Goal: Complete application form

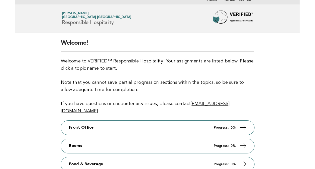
scroll to position [80, 0]
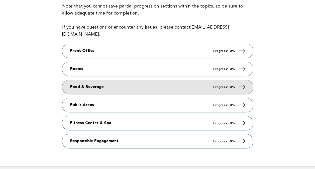
click at [219, 80] on link "Food & Beverage Progress: 0%" at bounding box center [157, 87] width 191 height 14
click at [218, 85] on em "Progress:" at bounding box center [220, 86] width 15 height 3
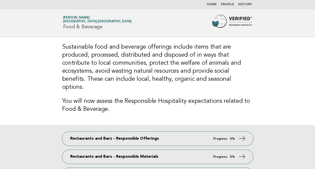
drag, startPoint x: 315, startPoint y: 37, endPoint x: 320, endPoint y: 43, distance: 7.5
click at [315, 43] on html "Home Profile History Forbes Travel Guide Yoko Sugiura Keio Plaza Hotel Tokyo Pr…" at bounding box center [157, 128] width 315 height 256
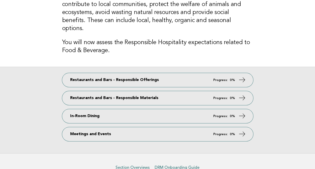
scroll to position [59, 0]
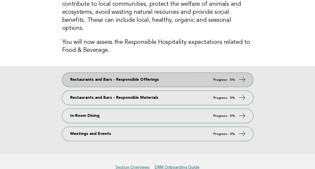
click at [126, 73] on link "Restaurants and Bars - Responsible Offerings Progress: 0%" at bounding box center [157, 80] width 191 height 14
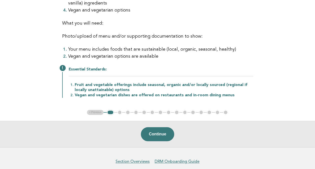
scroll to position [119, 0]
click at [150, 131] on button "Continue" at bounding box center [157, 134] width 33 height 14
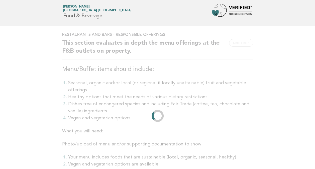
scroll to position [0, 0]
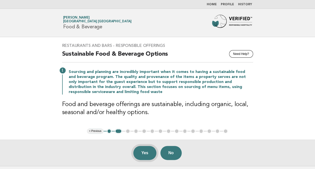
click at [146, 152] on button "Yes" at bounding box center [144, 153] width 23 height 14
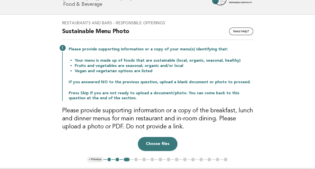
scroll to position [28, 0]
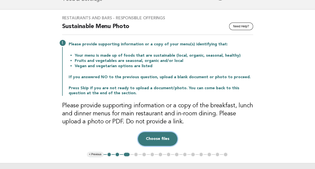
click at [148, 136] on button "Choose files" at bounding box center [158, 139] width 40 height 14
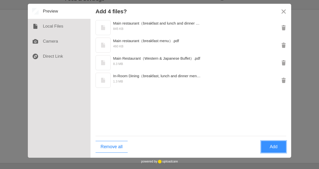
click at [273, 147] on button "Add" at bounding box center [273, 147] width 25 height 12
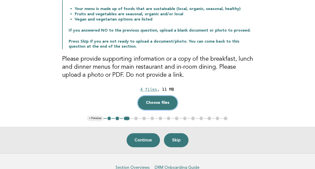
scroll to position [75, 0]
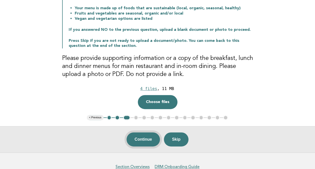
click at [136, 138] on button "Continue" at bounding box center [143, 139] width 33 height 14
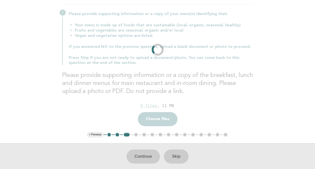
scroll to position [0, 0]
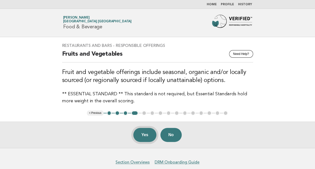
click at [147, 135] on button "Yes" at bounding box center [144, 135] width 23 height 14
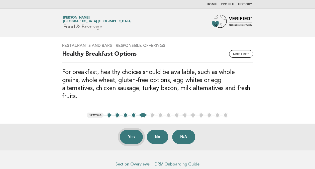
click at [135, 130] on button "Yes" at bounding box center [131, 137] width 23 height 14
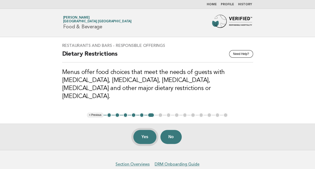
click at [144, 130] on button "Yes" at bounding box center [144, 137] width 23 height 14
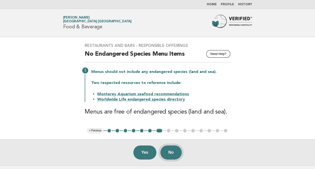
click at [178, 151] on button "No" at bounding box center [170, 152] width 21 height 14
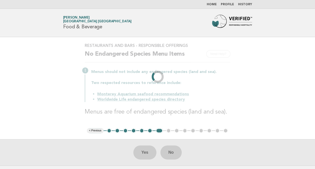
click at [178, 151] on div "Yes No" at bounding box center [157, 152] width 315 height 26
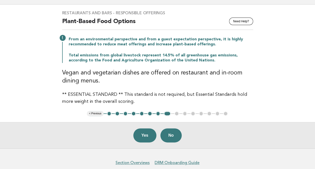
scroll to position [33, 0]
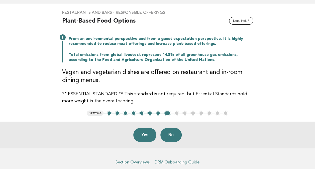
click at [159, 112] on button "7" at bounding box center [158, 113] width 5 height 5
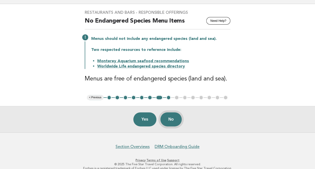
click at [175, 118] on button "No" at bounding box center [170, 119] width 21 height 14
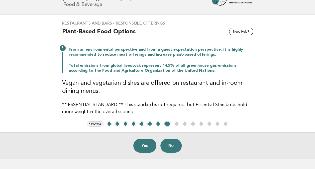
scroll to position [24, 0]
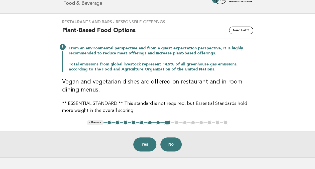
click at [143, 145] on button "Yes" at bounding box center [144, 144] width 23 height 14
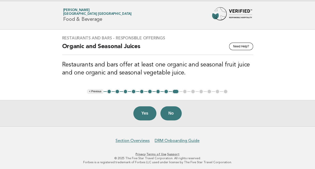
scroll to position [8, 0]
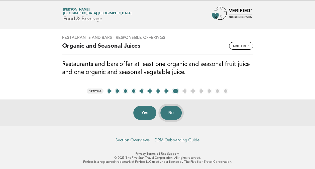
click at [170, 112] on button "No" at bounding box center [170, 113] width 21 height 14
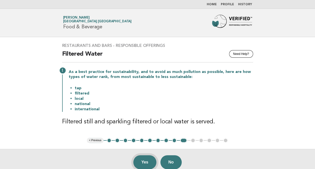
click at [140, 164] on button "Yes" at bounding box center [144, 162] width 23 height 14
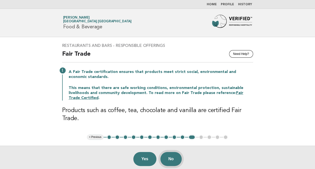
click at [171, 156] on button "No" at bounding box center [170, 159] width 21 height 14
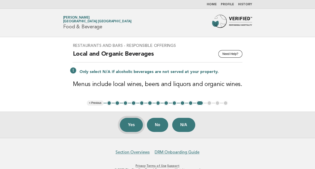
click at [131, 123] on button "Yes" at bounding box center [131, 125] width 23 height 14
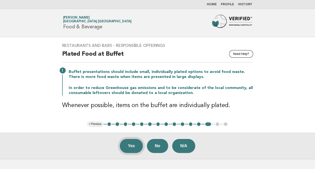
click at [127, 144] on button "Yes" at bounding box center [131, 146] width 23 height 14
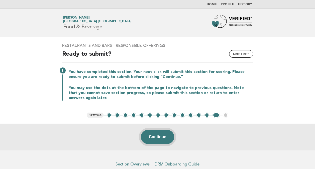
click at [155, 135] on button "Continue" at bounding box center [157, 137] width 33 height 14
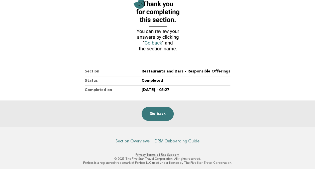
scroll to position [68, 0]
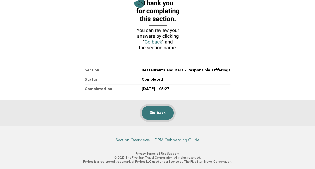
click at [153, 115] on link "Go back" at bounding box center [158, 113] width 32 height 14
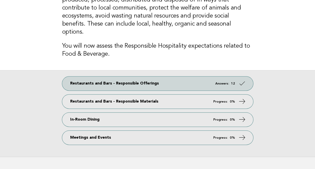
scroll to position [50, 0]
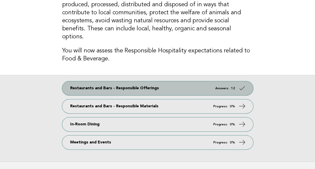
click at [205, 83] on link "Restaurants and Bars - Responsible Offerings Answers: 12" at bounding box center [157, 88] width 191 height 14
click at [204, 83] on link "Restaurants and Bars - Responsible Offerings Answers: 12" at bounding box center [157, 88] width 191 height 14
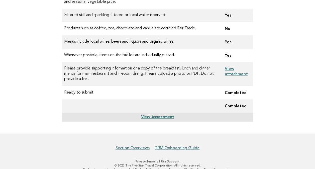
scroll to position [219, 0]
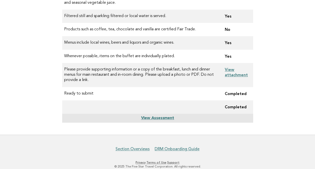
click at [165, 116] on link "View Assessment" at bounding box center [157, 118] width 33 height 4
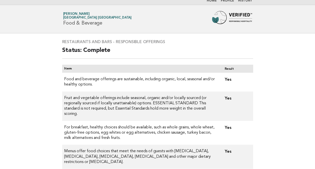
scroll to position [0, 0]
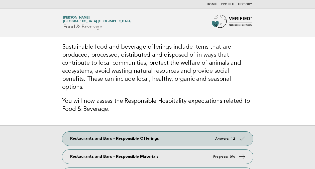
scroll to position [50, 0]
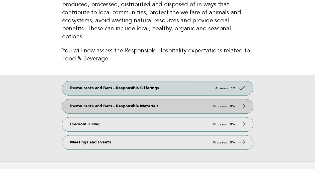
click at [216, 101] on link "Restaurants and Bars - Responsible Materials Progress: 0%" at bounding box center [157, 106] width 191 height 14
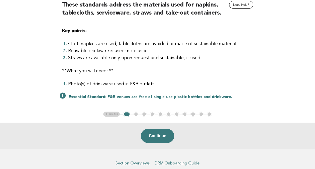
scroll to position [50, 0]
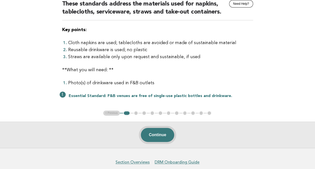
click at [160, 134] on button "Continue" at bounding box center [157, 135] width 33 height 14
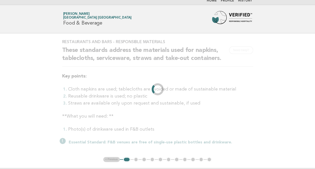
scroll to position [0, 0]
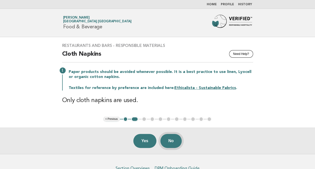
click at [170, 138] on button "No" at bounding box center [170, 141] width 21 height 14
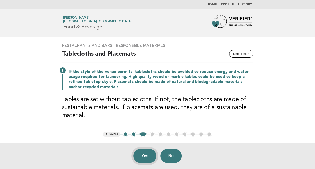
click at [144, 153] on button "Yes" at bounding box center [144, 156] width 23 height 14
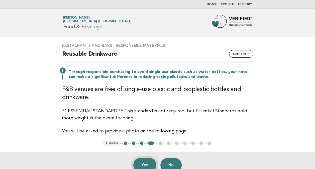
click at [145, 162] on button "Yes" at bounding box center [144, 165] width 23 height 14
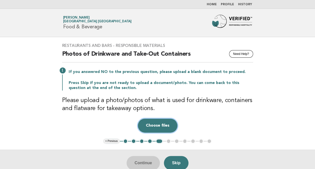
click at [151, 127] on button "Choose files" at bounding box center [158, 126] width 40 height 14
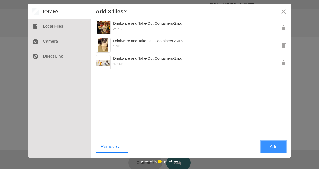
click at [265, 144] on button "Add" at bounding box center [273, 147] width 25 height 12
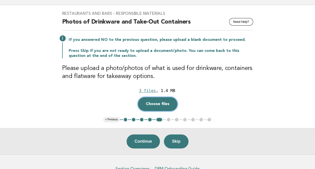
scroll to position [35, 0]
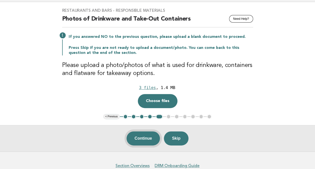
click at [139, 136] on button "Continue" at bounding box center [143, 138] width 33 height 14
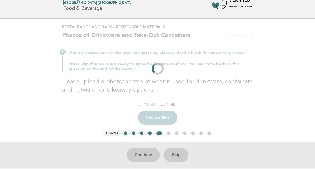
scroll to position [0, 0]
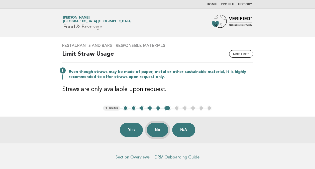
click at [158, 126] on button "No" at bounding box center [157, 130] width 21 height 14
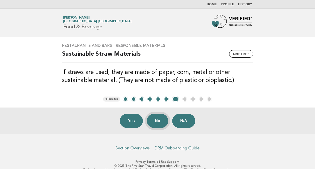
click at [155, 124] on button "No" at bounding box center [157, 121] width 21 height 14
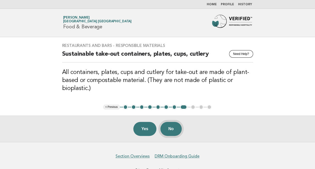
click at [173, 128] on button "No" at bounding box center [170, 129] width 21 height 14
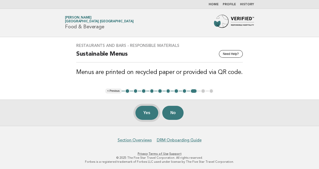
click at [141, 112] on button "Yes" at bounding box center [146, 113] width 23 height 14
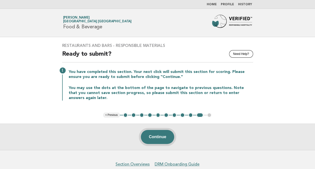
click at [156, 135] on button "Continue" at bounding box center [157, 137] width 33 height 14
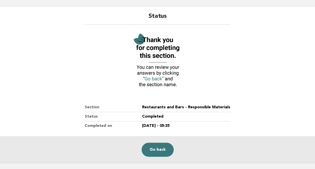
scroll to position [68, 0]
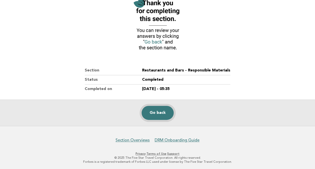
click at [157, 113] on link "Go back" at bounding box center [158, 113] width 32 height 14
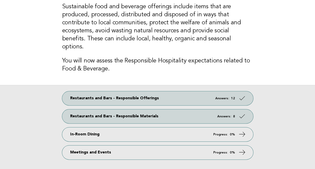
scroll to position [41, 0]
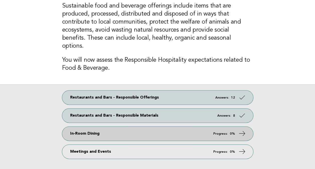
click at [222, 129] on link "In-Room Dining Progress: 0%" at bounding box center [157, 134] width 191 height 14
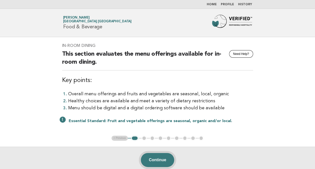
click at [158, 162] on button "Continue" at bounding box center [157, 160] width 33 height 14
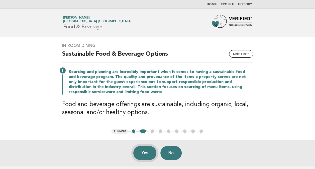
click at [147, 154] on button "Yes" at bounding box center [144, 153] width 23 height 14
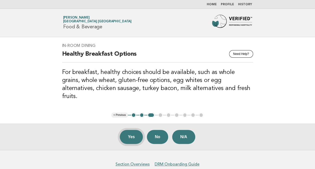
click at [131, 130] on button "Yes" at bounding box center [131, 137] width 23 height 14
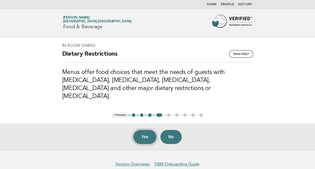
click at [142, 130] on button "Yes" at bounding box center [144, 137] width 23 height 14
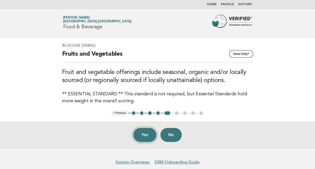
click at [143, 130] on button "Yes" at bounding box center [144, 135] width 23 height 14
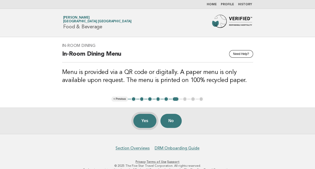
click at [146, 119] on button "Yes" at bounding box center [144, 121] width 23 height 14
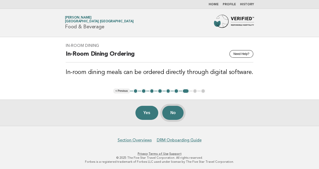
click at [179, 113] on button "No" at bounding box center [172, 113] width 21 height 14
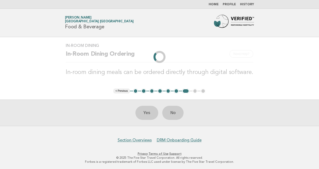
click at [179, 113] on div "Yes No" at bounding box center [159, 112] width 319 height 26
click at [175, 30] on header "Forbes Travel Guide Yoko Sugiura Keio Plaza Hotel Tokyo Premier Grand Food & Be…" at bounding box center [159, 23] width 319 height 28
click at [177, 111] on div "Yes No" at bounding box center [159, 112] width 319 height 26
click at [220, 118] on div "Yes No" at bounding box center [159, 112] width 319 height 26
click at [250, 152] on p "Privacy · Terms of Use · Support" at bounding box center [159, 154] width 305 height 4
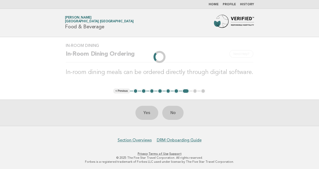
click at [160, 53] on div "In-Room Dining Need Help? In-Room Dining Ordering In-room dining meals can be o…" at bounding box center [159, 62] width 199 height 51
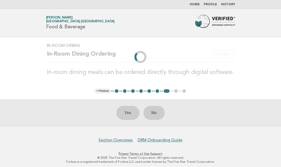
click at [152, 41] on div "In-Room Dining Need Help? In-Room Dining Ordering In-room dining meals can be o…" at bounding box center [140, 62] width 199 height 51
click at [156, 111] on div "Yes No" at bounding box center [140, 112] width 281 height 26
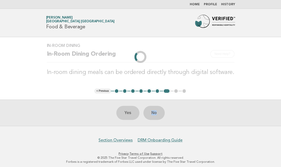
drag, startPoint x: 156, startPoint y: 111, endPoint x: 183, endPoint y: 121, distance: 29.2
click at [183, 121] on div "Yes No" at bounding box center [140, 112] width 281 height 26
click at [117, 139] on link "Section Overviews" at bounding box center [115, 140] width 34 height 5
click at [99, 91] on li "< Previous" at bounding box center [102, 90] width 16 height 5
click at [157, 91] on li "6" at bounding box center [157, 90] width 5 height 5
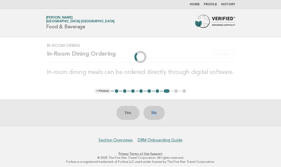
click at [157, 91] on li "6" at bounding box center [157, 90] width 5 height 5
click at [156, 91] on li "6" at bounding box center [157, 90] width 5 height 5
drag, startPoint x: 156, startPoint y: 91, endPoint x: 154, endPoint y: 90, distance: 2.8
click at [154, 90] on ul "< Previous 1 2 3 4 5 6 7 8 9" at bounding box center [140, 90] width 92 height 5
click at [158, 90] on li "6" at bounding box center [157, 90] width 5 height 5
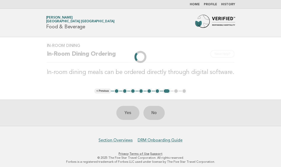
click at [157, 90] on li "6" at bounding box center [157, 90] width 5 height 5
click at [167, 91] on li "7" at bounding box center [166, 90] width 7 height 5
click at [156, 90] on li "6" at bounding box center [157, 90] width 5 height 5
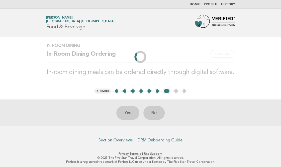
click at [156, 90] on li "6" at bounding box center [157, 90] width 5 height 5
click at [150, 90] on li "5" at bounding box center [149, 90] width 5 height 5
click at [97, 91] on li "< Previous" at bounding box center [102, 90] width 16 height 5
click at [101, 90] on li "< Previous" at bounding box center [102, 90] width 16 height 5
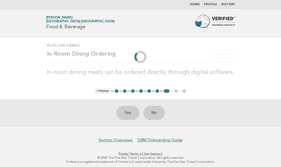
click at [101, 90] on li "< Previous" at bounding box center [102, 90] width 16 height 5
click at [203, 129] on footer "Section Overviews DRM Onboarding Guide Privacy · Terms of Use · Support © 2025 …" at bounding box center [140, 148] width 281 height 44
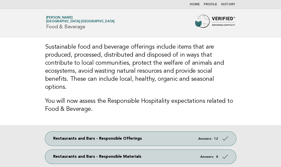
scroll to position [41, 0]
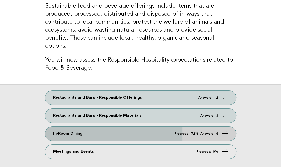
click at [216, 132] on span "Progress: 72% Answers: 6" at bounding box center [196, 133] width 44 height 3
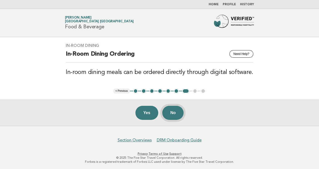
click at [176, 107] on button "No" at bounding box center [172, 113] width 21 height 14
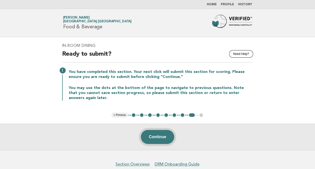
click at [167, 134] on button "Continue" at bounding box center [157, 137] width 33 height 14
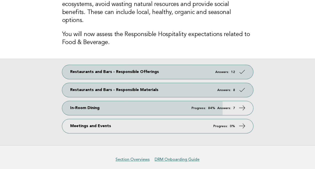
scroll to position [68, 0]
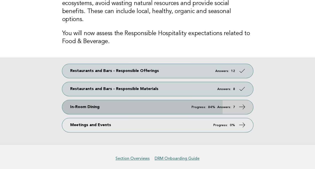
click at [243, 103] on icon at bounding box center [241, 106] width 7 height 7
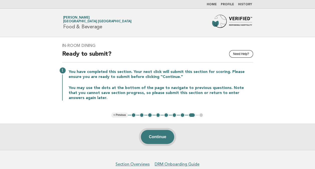
click at [154, 138] on button "Continue" at bounding box center [157, 137] width 33 height 14
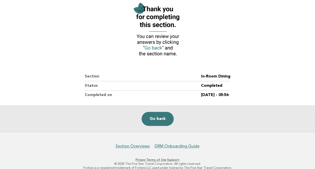
scroll to position [68, 0]
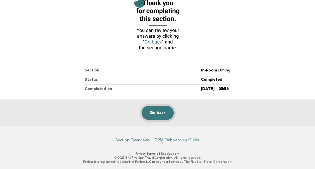
click at [161, 108] on link "Go back" at bounding box center [158, 113] width 32 height 14
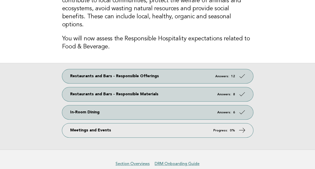
scroll to position [65, 0]
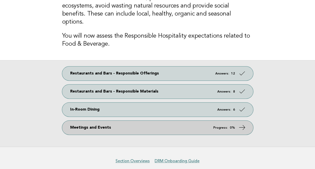
click at [224, 126] on em "Progress:" at bounding box center [220, 127] width 15 height 3
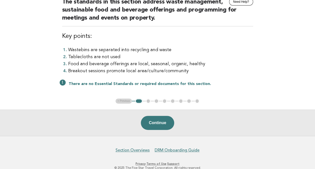
scroll to position [53, 0]
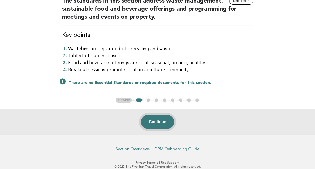
click at [160, 122] on button "Continue" at bounding box center [157, 122] width 33 height 14
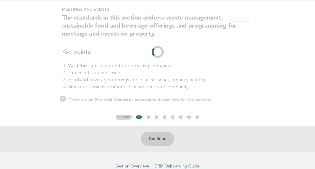
scroll to position [0, 0]
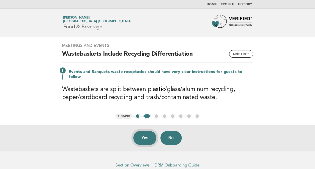
click at [142, 134] on button "Yes" at bounding box center [144, 138] width 23 height 14
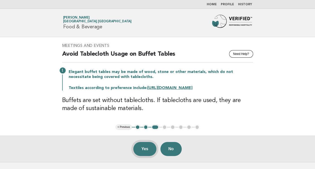
click at [141, 147] on button "Yes" at bounding box center [144, 149] width 23 height 14
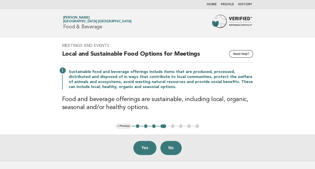
click at [141, 147] on button "Yes" at bounding box center [144, 148] width 23 height 14
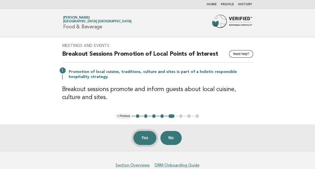
click at [142, 141] on button "Yes" at bounding box center [144, 138] width 23 height 14
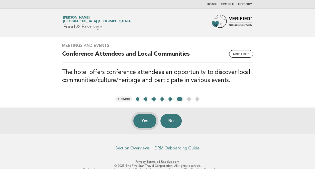
click at [143, 121] on button "Yes" at bounding box center [144, 121] width 23 height 14
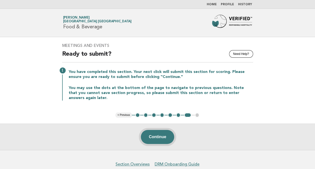
click at [153, 136] on button "Continue" at bounding box center [157, 137] width 33 height 14
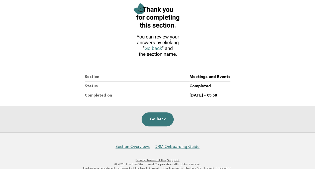
scroll to position [61, 0]
click at [156, 119] on link "Go back" at bounding box center [158, 119] width 32 height 14
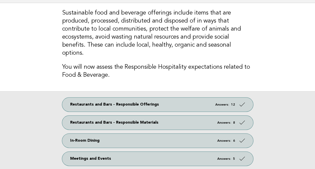
scroll to position [78, 0]
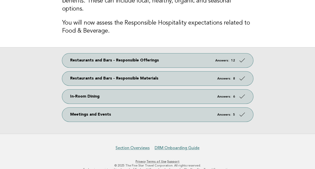
click at [114, 29] on div "Sustainable food and beverage offerings include items that are produced, proces…" at bounding box center [157, 3] width 203 height 88
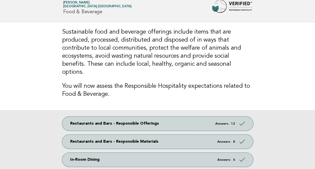
scroll to position [0, 0]
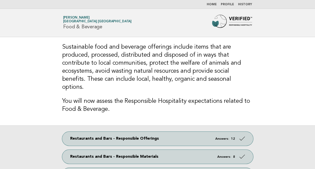
click at [72, 24] on h1 "Forbes Travel Guide [PERSON_NAME][GEOGRAPHIC_DATA] Food & Beverage" at bounding box center [97, 22] width 68 height 13
click at [67, 23] on span "[GEOGRAPHIC_DATA] [GEOGRAPHIC_DATA]" at bounding box center [97, 21] width 68 height 3
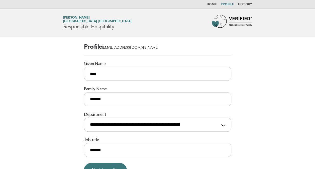
click at [72, 28] on h1 "Forbes Travel Guide Yoko Sugiura Keio Plaza Hotel Tokyo Premier Grand Responsib…" at bounding box center [97, 22] width 68 height 13
click at [236, 25] on img at bounding box center [232, 23] width 40 height 16
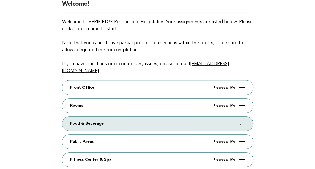
scroll to position [64, 0]
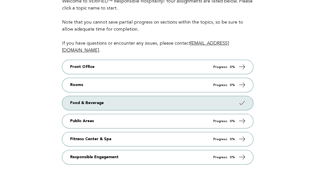
click at [288, 111] on main "Welcome! Welcome to VERIFIED™ Responsible Hospitality! Your assignments are lis…" at bounding box center [157, 77] width 315 height 209
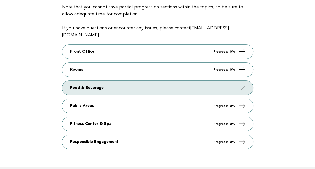
scroll to position [81, 0]
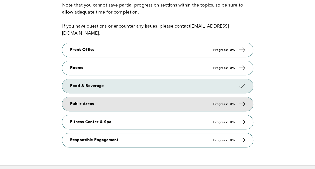
click at [247, 99] on link "Public Areas Progress: 0%" at bounding box center [157, 104] width 191 height 14
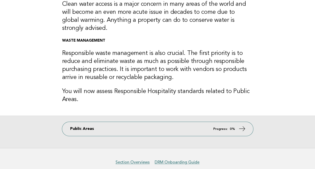
scroll to position [169, 0]
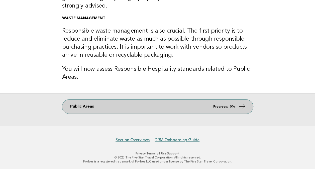
click at [240, 104] on icon at bounding box center [241, 106] width 7 height 7
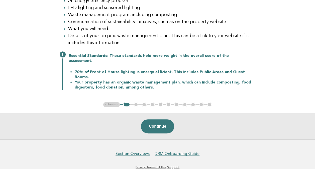
scroll to position [96, 0]
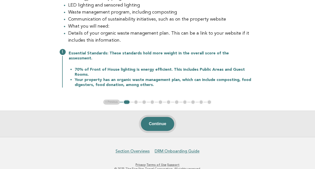
click at [156, 119] on button "Continue" at bounding box center [157, 124] width 33 height 14
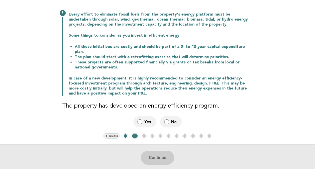
scroll to position [58, 0]
drag, startPoint x: 243, startPoint y: 92, endPoint x: 281, endPoint y: 108, distance: 41.1
click at [281, 108] on main "Public Areas Need Help? Energy Efficiency Programs Every effort to eliminate fo…" at bounding box center [157, 74] width 315 height 191
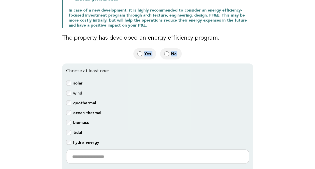
scroll to position [126, 0]
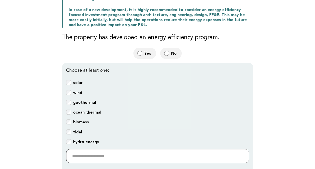
click at [76, 150] on input "text" at bounding box center [157, 156] width 183 height 14
click at [84, 149] on input "text" at bounding box center [157, 156] width 183 height 14
paste input "**********"
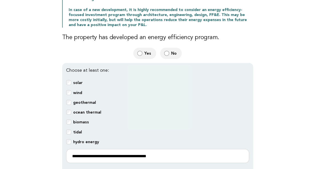
click at [49, 154] on main "Public Areas Need Help? Energy Efficiency Programs Every effort to eliminate fo…" at bounding box center [157, 63] width 315 height 305
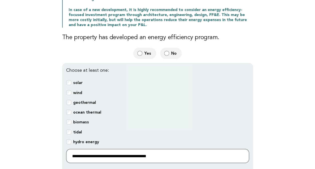
click at [169, 149] on input "**********" at bounding box center [157, 156] width 183 height 14
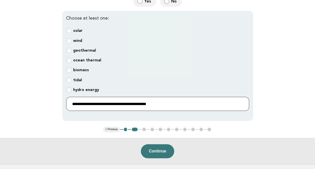
scroll to position [178, 0]
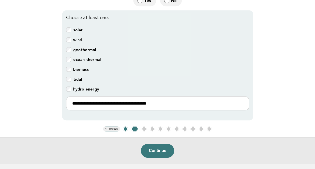
click at [291, 89] on main "Public Areas Need Help? Energy Efficiency Programs Every effort to eliminate fo…" at bounding box center [157, 11] width 315 height 305
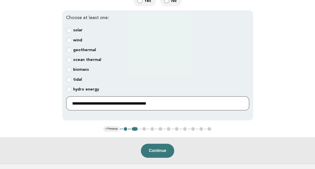
click at [190, 99] on input "**********" at bounding box center [157, 103] width 183 height 14
type input "**********"
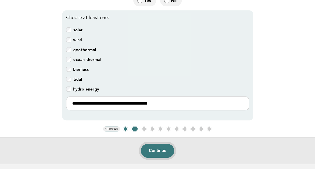
click at [170, 144] on button "Continue" at bounding box center [157, 151] width 33 height 14
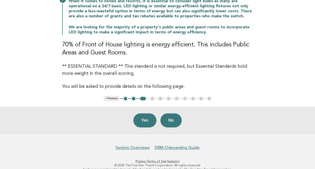
scroll to position [78, 0]
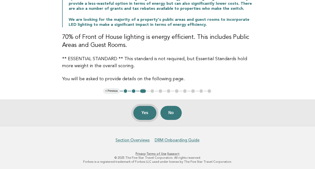
click at [144, 112] on button "Yes" at bounding box center [144, 113] width 23 height 14
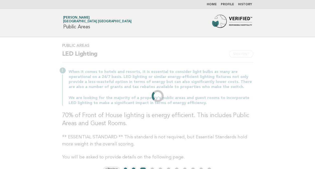
scroll to position [0, 0]
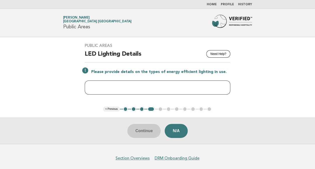
click at [109, 89] on input "text" at bounding box center [158, 87] width 146 height 14
paste input "**********"
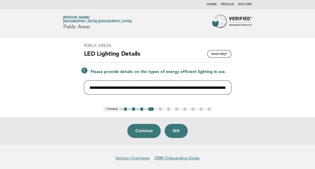
scroll to position [0, 31]
type input "**********"
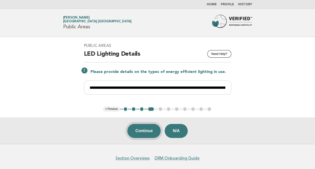
click at [141, 130] on button "Continue" at bounding box center [143, 131] width 33 height 14
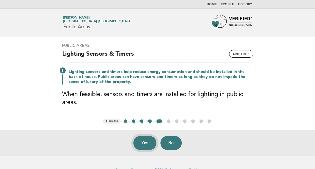
click at [146, 145] on button "Yes" at bounding box center [144, 143] width 23 height 14
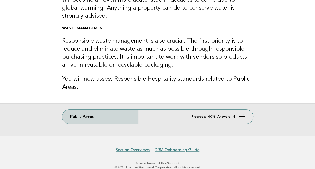
scroll to position [169, 0]
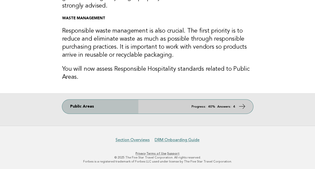
click at [222, 106] on em "Answers:" at bounding box center [224, 106] width 14 height 3
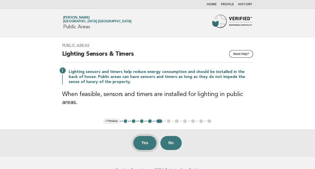
click at [139, 144] on button "Yes" at bounding box center [144, 143] width 23 height 14
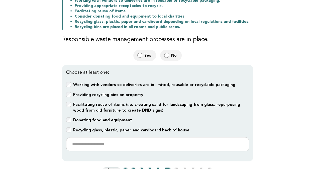
scroll to position [104, 0]
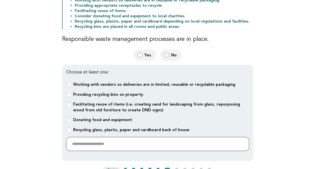
click at [75, 143] on input "text" at bounding box center [157, 144] width 183 height 14
paste input "**********"
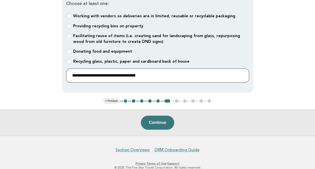
scroll to position [172, 0]
type input "**********"
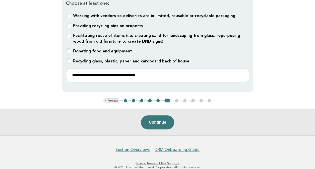
click at [160, 117] on button "Continue" at bounding box center [157, 122] width 33 height 14
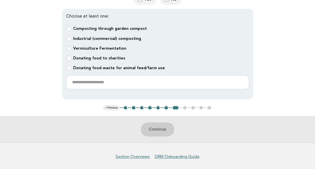
scroll to position [251, 0]
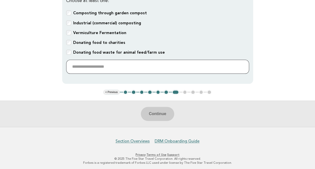
click at [88, 61] on input "text" at bounding box center [157, 67] width 183 height 14
paste input "**********"
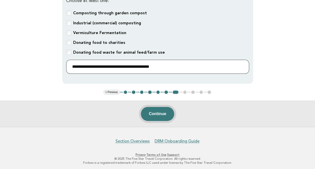
type input "**********"
click at [155, 111] on button "Continue" at bounding box center [157, 114] width 33 height 14
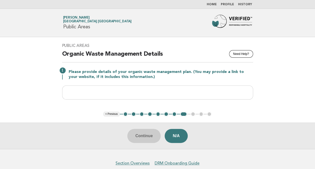
scroll to position [23, 0]
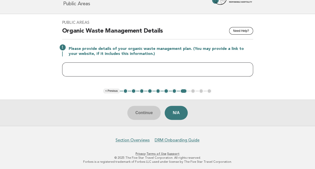
click at [92, 71] on input "text" at bounding box center [157, 69] width 191 height 14
paste input "**********"
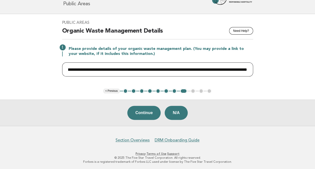
scroll to position [0, 1321]
type input "**********"
click at [141, 117] on button "Continue" at bounding box center [143, 113] width 33 height 14
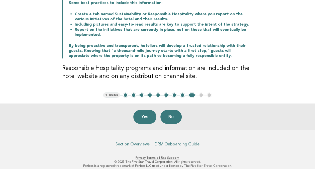
scroll to position [96, 0]
click at [143, 116] on button "Yes" at bounding box center [144, 117] width 23 height 14
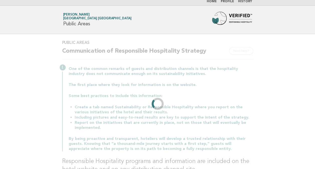
scroll to position [0, 0]
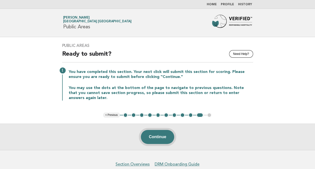
click at [144, 134] on button "Continue" at bounding box center [157, 137] width 33 height 14
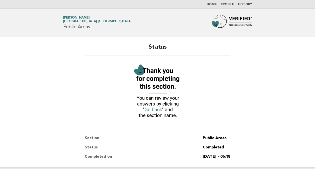
scroll to position [68, 0]
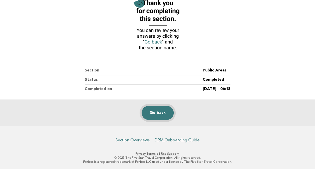
click at [157, 114] on link "Go back" at bounding box center [158, 113] width 32 height 14
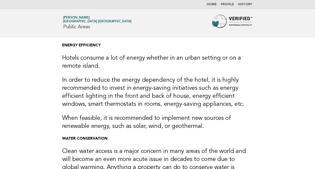
click at [221, 31] on img at bounding box center [232, 23] width 40 height 16
click at [221, 26] on img at bounding box center [232, 23] width 40 height 16
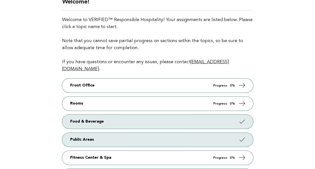
scroll to position [81, 0]
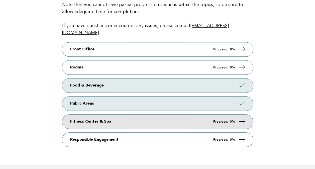
click at [243, 118] on icon at bounding box center [241, 121] width 7 height 7
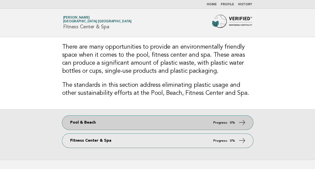
click at [236, 119] on link "Pool & Beach Progress: 0%" at bounding box center [157, 123] width 191 height 14
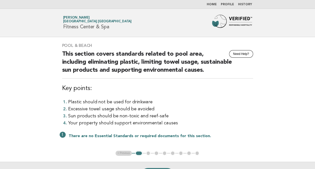
scroll to position [62, 0]
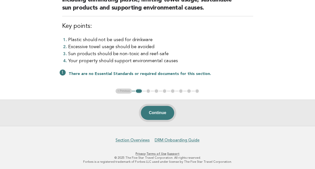
click at [148, 110] on button "Continue" at bounding box center [157, 113] width 33 height 14
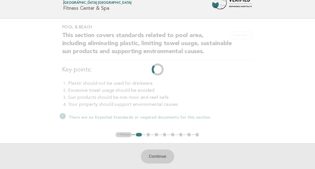
scroll to position [0, 0]
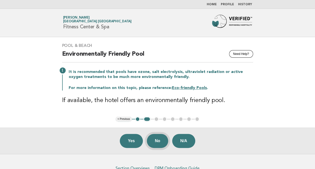
click at [159, 140] on button "No" at bounding box center [157, 141] width 21 height 14
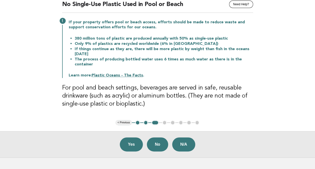
scroll to position [50, 0]
click at [130, 141] on button "Yes" at bounding box center [131, 144] width 23 height 14
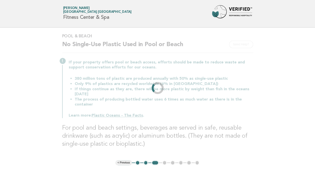
scroll to position [0, 0]
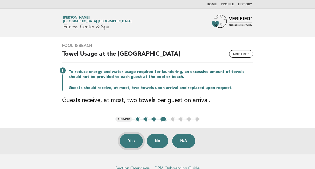
click at [132, 140] on button "Yes" at bounding box center [131, 141] width 23 height 14
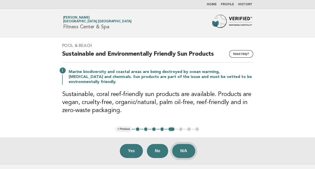
click at [182, 148] on button "N/A" at bounding box center [183, 151] width 23 height 14
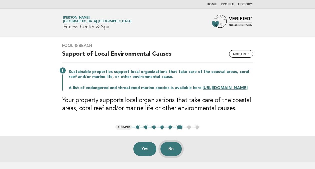
click at [178, 152] on button "No" at bounding box center [170, 149] width 21 height 14
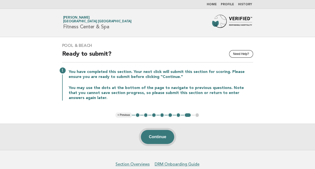
click at [160, 133] on button "Continue" at bounding box center [157, 137] width 33 height 14
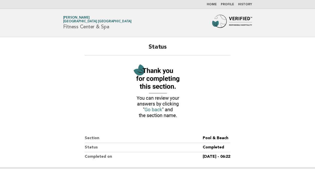
scroll to position [35, 0]
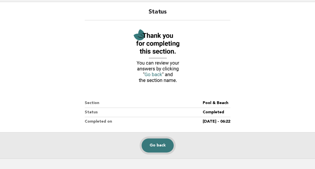
click at [165, 145] on link "Go back" at bounding box center [158, 145] width 32 height 14
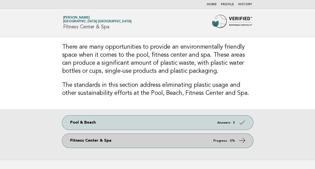
click at [233, 139] on strong "0%" at bounding box center [232, 140] width 5 height 3
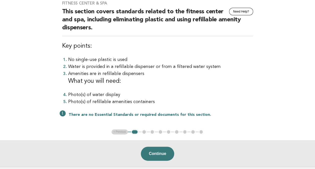
scroll to position [43, 0]
click at [152, 149] on button "Continue" at bounding box center [157, 153] width 33 height 14
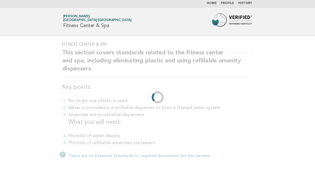
scroll to position [0, 0]
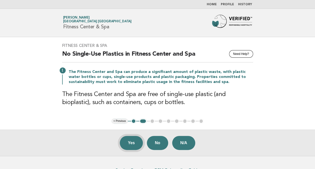
click at [128, 142] on button "Yes" at bounding box center [131, 143] width 23 height 14
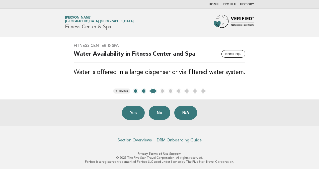
click at [133, 108] on button "Yes" at bounding box center [133, 113] width 23 height 14
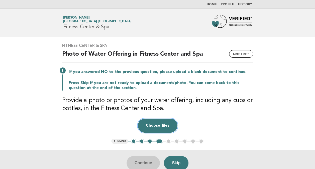
click at [173, 127] on button "Choose files" at bounding box center [158, 126] width 40 height 14
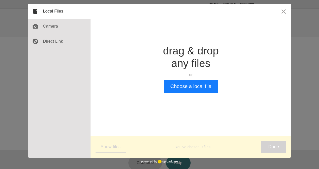
drag, startPoint x: 164, startPoint y: 90, endPoint x: 177, endPoint y: 104, distance: 19.2
click at [177, 104] on div "Drop a file here drag & drop any files or Upload files from your computer Choos…" at bounding box center [190, 69] width 200 height 130
click at [187, 86] on button "Choose a local file" at bounding box center [190, 86] width 53 height 13
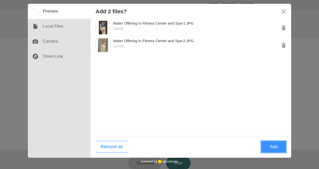
click at [282, 148] on button "Add" at bounding box center [273, 147] width 25 height 12
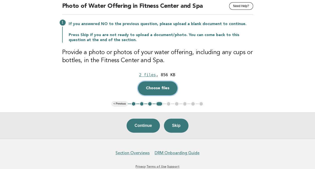
scroll to position [61, 0]
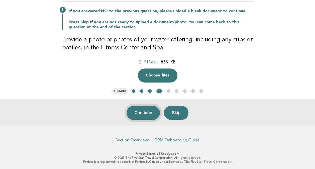
click at [139, 109] on button "Continue" at bounding box center [143, 113] width 33 height 14
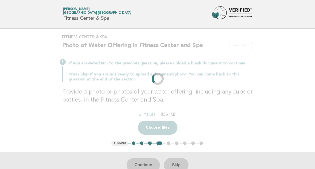
scroll to position [0, 0]
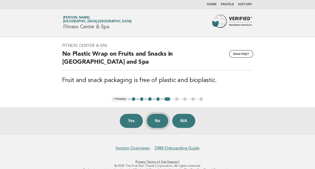
click at [157, 118] on button "No" at bounding box center [157, 121] width 21 height 14
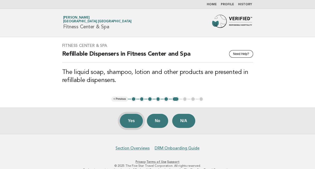
click at [131, 122] on button "Yes" at bounding box center [131, 121] width 23 height 14
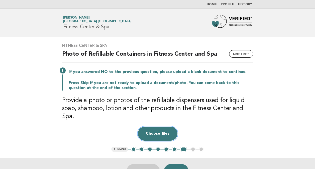
click at [153, 127] on button "Choose files" at bounding box center [158, 134] width 40 height 14
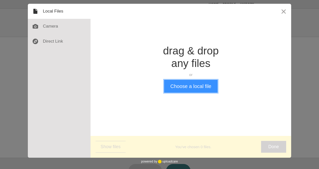
click at [168, 87] on button "Choose a local file" at bounding box center [190, 86] width 53 height 13
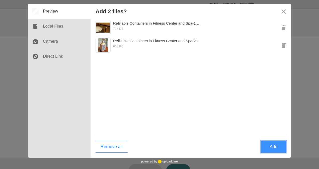
click at [274, 149] on button "Add" at bounding box center [273, 147] width 25 height 12
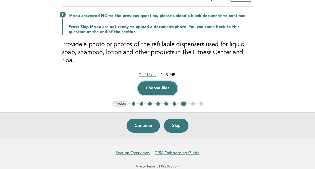
scroll to position [56, 0]
click at [145, 119] on button "Continue" at bounding box center [143, 125] width 33 height 14
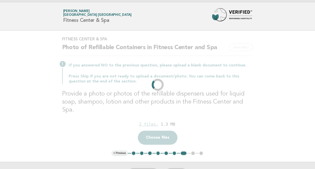
scroll to position [0, 0]
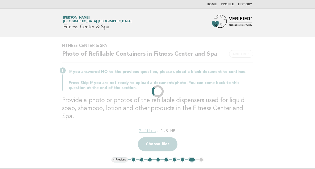
click at [145, 127] on div "2 files , 1.3 MB" at bounding box center [157, 131] width 191 height 9
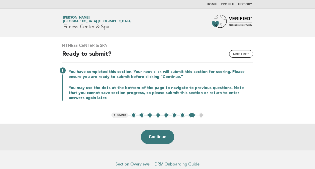
click at [145, 119] on main "Fitness Center & Spa Need Help? Ready to submit? You have completed this sectio…" at bounding box center [157, 93] width 315 height 113
click at [158, 131] on button "Continue" at bounding box center [157, 137] width 33 height 14
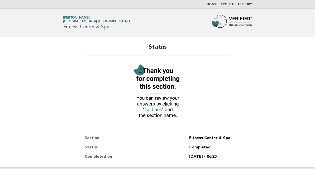
click at [158, 127] on div "Status Section Fitness Center & Spa Status Completed Completed on 29/Sep/2025 -…" at bounding box center [158, 102] width 158 height 130
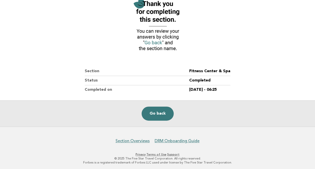
scroll to position [68, 0]
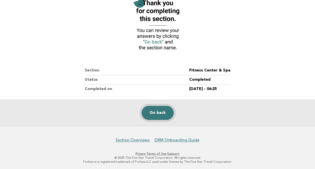
click at [153, 107] on link "Go back" at bounding box center [158, 113] width 32 height 14
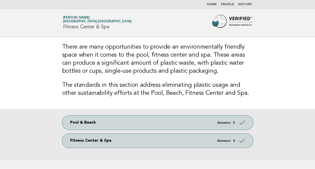
click at [229, 19] on img at bounding box center [232, 23] width 40 height 16
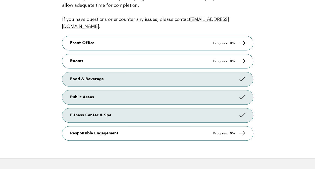
scroll to position [88, 0]
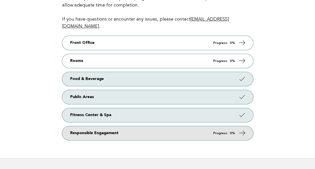
click at [236, 126] on link "Responsible Engagement Progress: 0%" at bounding box center [157, 133] width 191 height 14
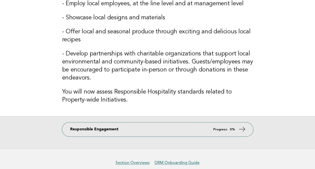
scroll to position [156, 0]
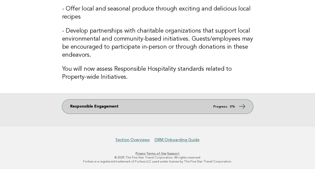
click at [242, 106] on icon at bounding box center [241, 106] width 7 height 7
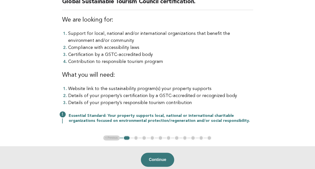
scroll to position [69, 0]
click at [150, 156] on button "Continue" at bounding box center [157, 159] width 33 height 14
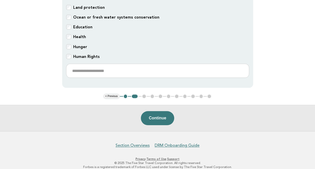
scroll to position [206, 0]
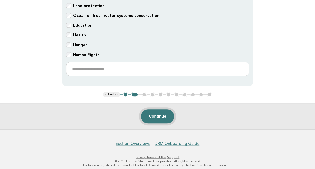
click at [162, 114] on button "Continue" at bounding box center [157, 116] width 33 height 14
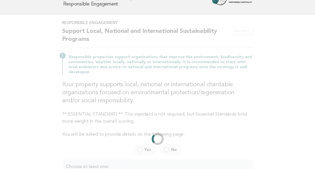
scroll to position [0, 0]
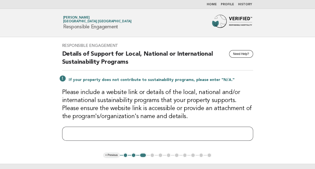
click at [70, 133] on input "text" at bounding box center [157, 134] width 191 height 14
paste input "**********"
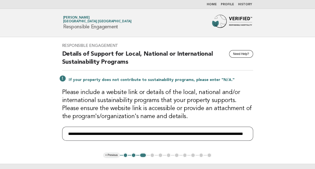
click at [175, 133] on input "**********" at bounding box center [157, 134] width 191 height 14
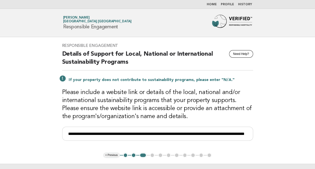
click at [295, 63] on main "**********" at bounding box center [157, 113] width 315 height 153
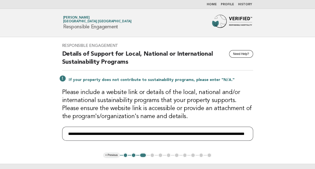
click at [177, 134] on input "**********" at bounding box center [157, 134] width 191 height 14
type input "**********"
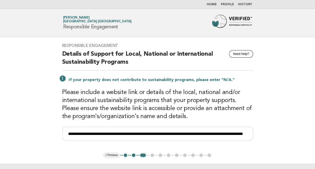
click at [281, 122] on main "**********" at bounding box center [157, 113] width 315 height 153
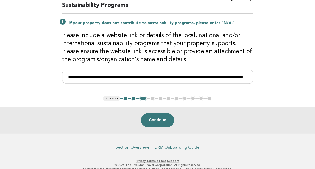
scroll to position [57, 0]
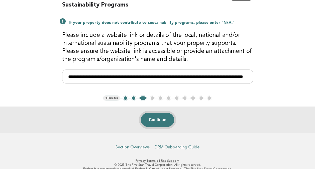
click at [162, 119] on button "Continue" at bounding box center [157, 120] width 33 height 14
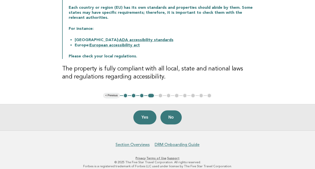
scroll to position [90, 0]
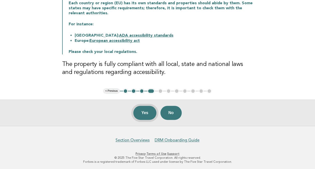
click at [140, 111] on button "Yes" at bounding box center [144, 113] width 23 height 14
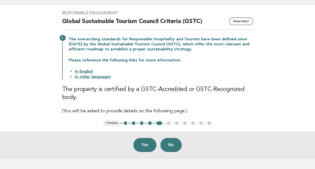
scroll to position [33, 0]
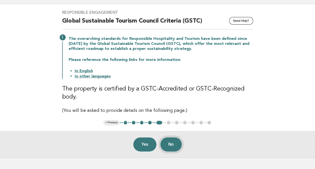
click at [169, 142] on button "No" at bounding box center [170, 144] width 21 height 14
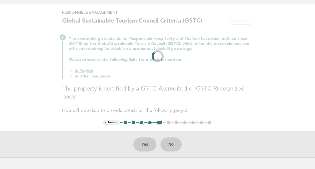
scroll to position [0, 0]
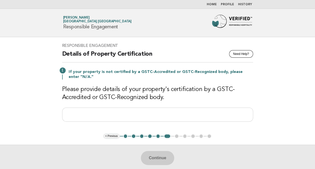
click at [168, 154] on div "Continue" at bounding box center [157, 158] width 315 height 26
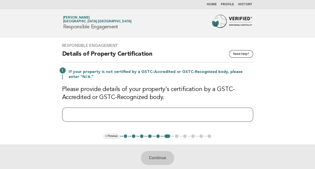
click at [80, 113] on input "text" at bounding box center [157, 115] width 191 height 14
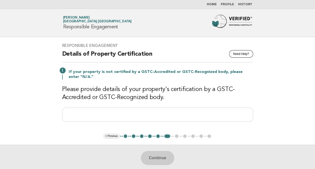
click at [39, 152] on div "Continue" at bounding box center [157, 158] width 315 height 26
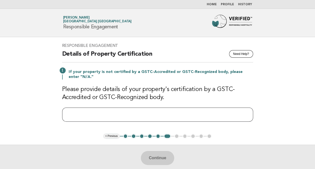
click at [79, 117] on input "text" at bounding box center [157, 115] width 191 height 14
type input "***"
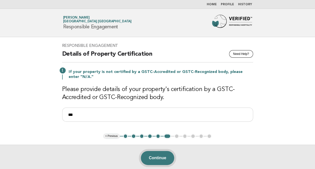
click at [162, 155] on button "Continue" at bounding box center [157, 158] width 33 height 14
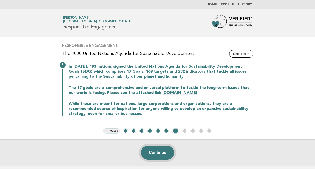
click at [159, 154] on button "Continue" at bounding box center [157, 153] width 33 height 14
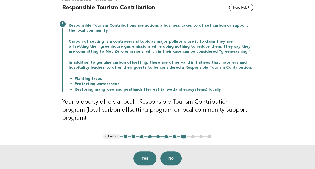
scroll to position [47, 0]
click at [142, 151] on button "Yes" at bounding box center [144, 158] width 23 height 14
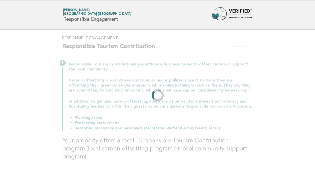
scroll to position [0, 0]
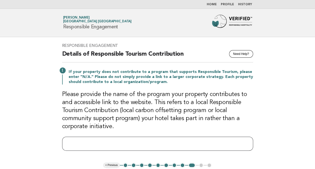
click at [96, 139] on input "text" at bounding box center [157, 144] width 191 height 14
paste input "**********"
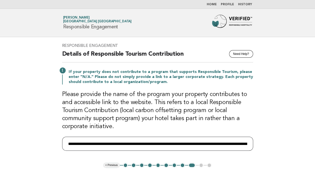
type input "**********"
click at [271, 138] on main "Responsible Engagement Need Help? Details of Responsible Tourism Contribution I…" at bounding box center [157, 118] width 315 height 163
click at [240, 144] on input "**********" at bounding box center [157, 144] width 191 height 14
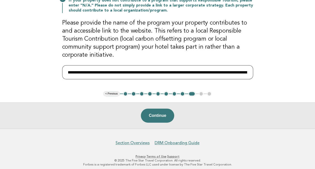
scroll to position [72, 0]
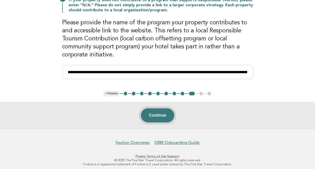
click at [162, 115] on button "Continue" at bounding box center [157, 115] width 33 height 14
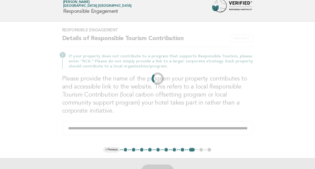
scroll to position [0, 0]
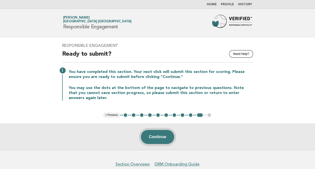
click at [153, 132] on button "Continue" at bounding box center [157, 137] width 33 height 14
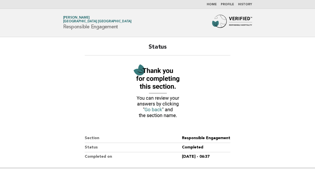
scroll to position [68, 0]
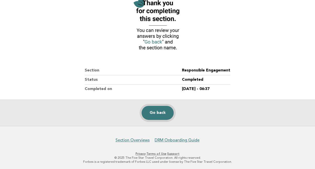
click at [154, 113] on link "Go back" at bounding box center [158, 113] width 32 height 14
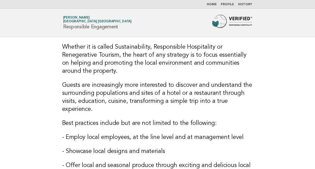
click at [249, 19] on img at bounding box center [232, 23] width 40 height 16
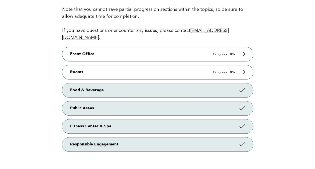
scroll to position [77, 0]
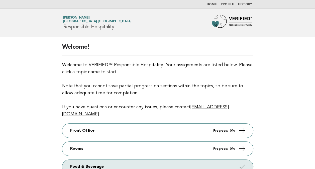
click at [274, 106] on main "Welcome! Welcome to VERIFIED™ Responsible Hospitality! Your assignments are lis…" at bounding box center [157, 141] width 315 height 209
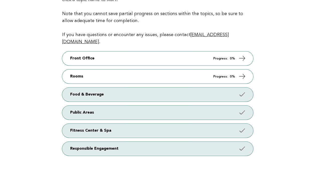
scroll to position [72, 0]
